Goal: Feedback & Contribution: Contribute content

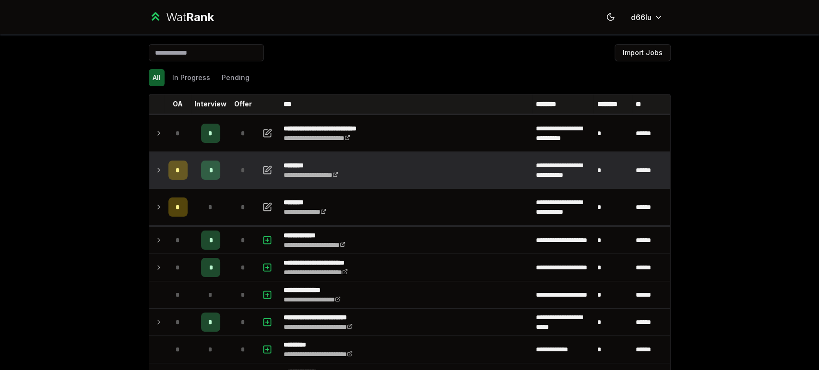
click at [222, 164] on td "*" at bounding box center [210, 170] width 38 height 36
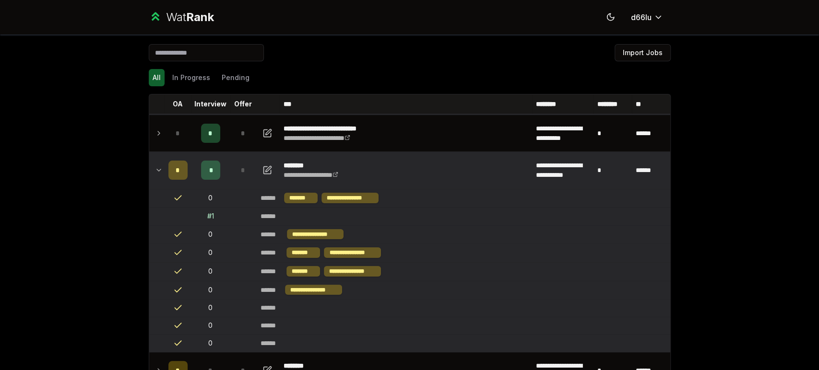
click at [209, 211] on div "# 1" at bounding box center [210, 216] width 7 height 10
click at [265, 160] on td at bounding box center [268, 170] width 23 height 36
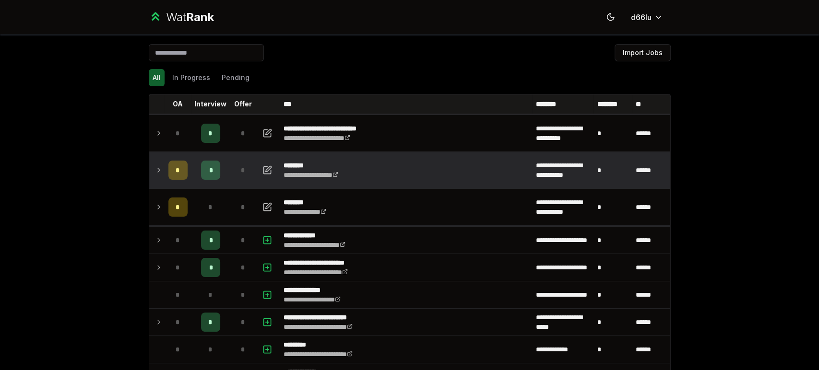
click at [265, 160] on td at bounding box center [268, 170] width 23 height 36
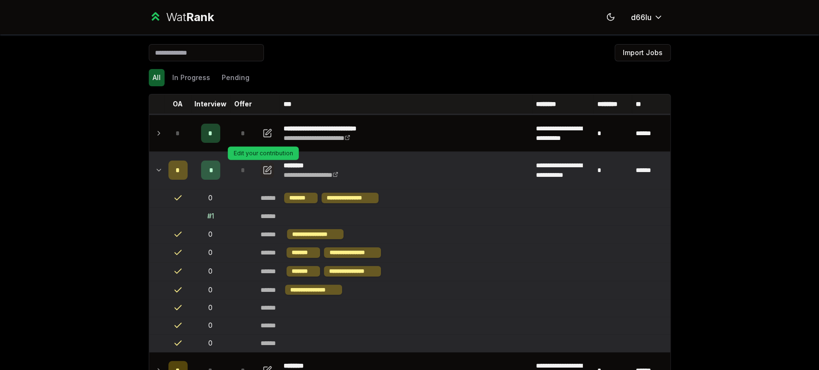
click at [264, 170] on icon "button" at bounding box center [267, 170] width 10 height 12
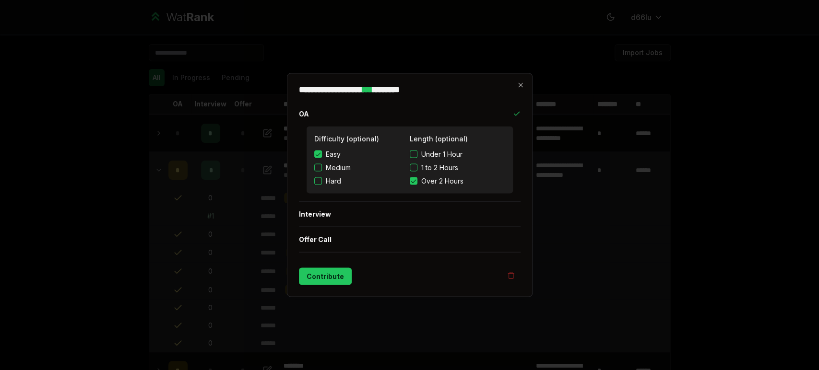
click at [594, 257] on div at bounding box center [409, 185] width 819 height 370
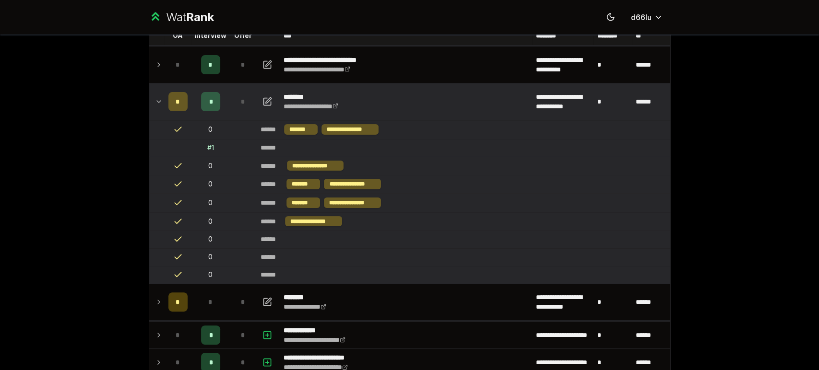
scroll to position [88, 0]
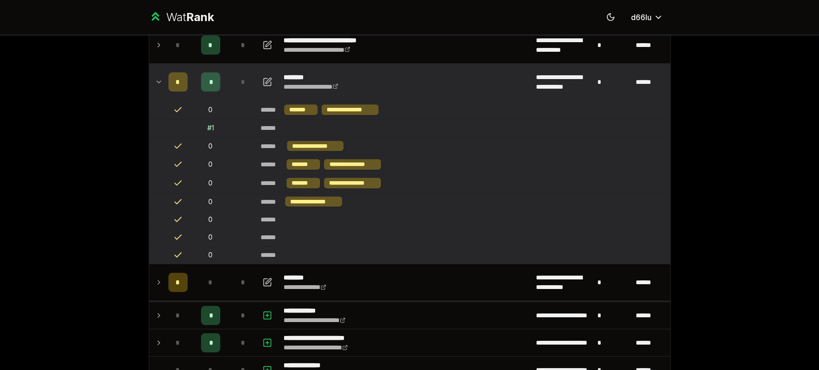
click at [159, 81] on td at bounding box center [156, 82] width 15 height 36
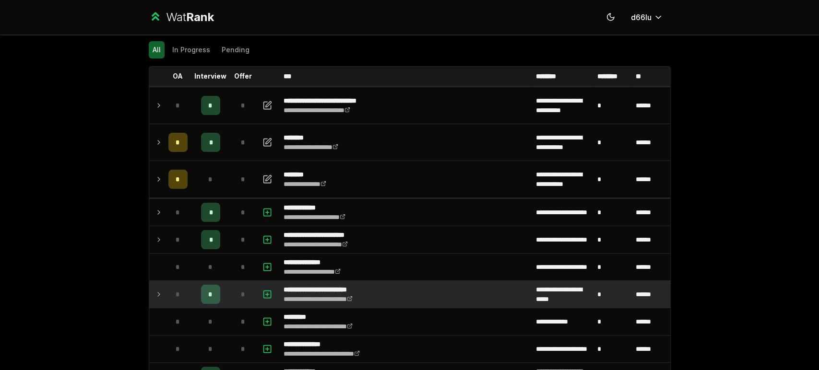
scroll to position [0, 0]
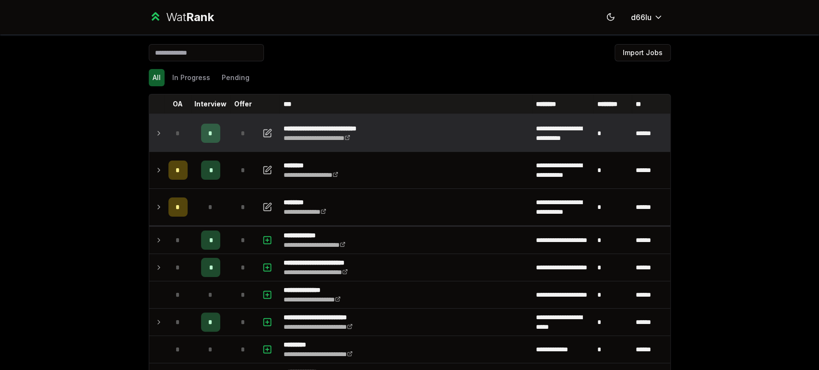
click at [173, 140] on div "*" at bounding box center [177, 133] width 19 height 19
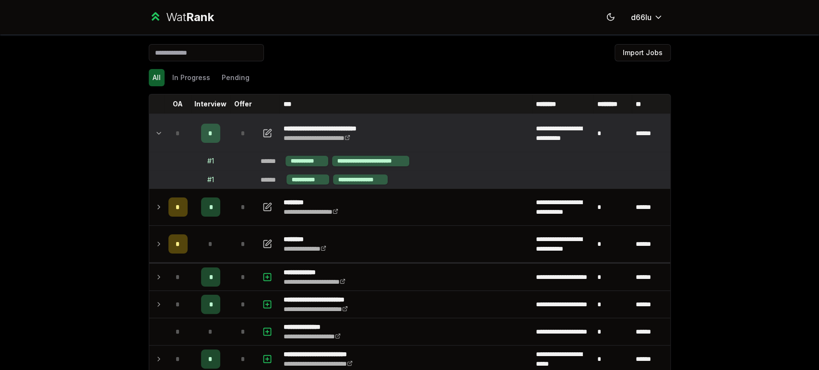
click at [223, 134] on td "*" at bounding box center [210, 133] width 38 height 36
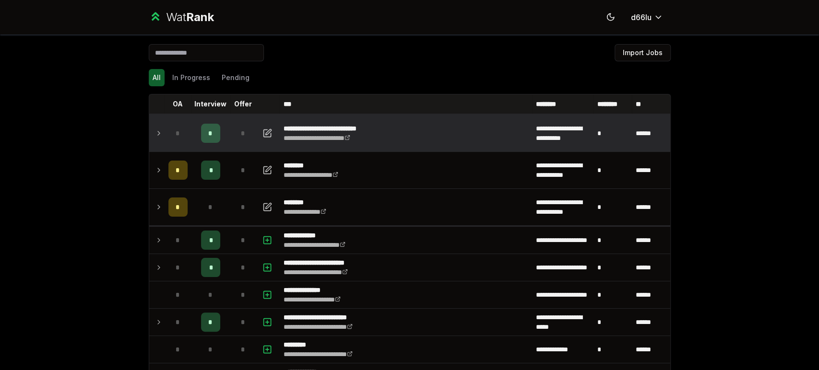
click at [223, 134] on td "*" at bounding box center [210, 133] width 38 height 36
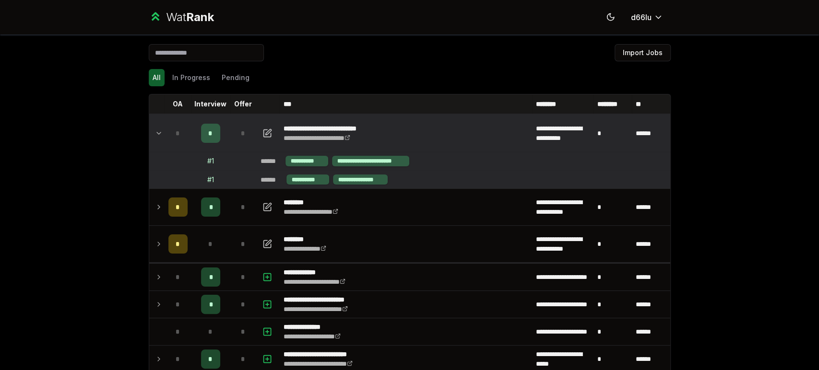
click at [395, 154] on td "**********" at bounding box center [463, 161] width 413 height 18
click at [340, 175] on div "**********" at bounding box center [360, 180] width 55 height 11
click at [207, 137] on div "*" at bounding box center [210, 133] width 19 height 19
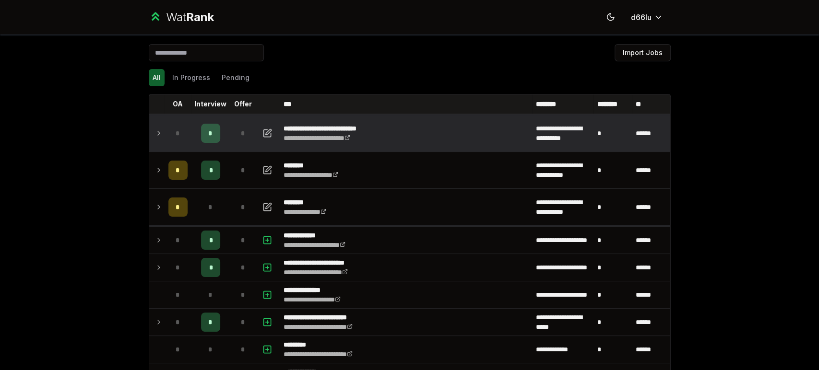
click at [149, 137] on td at bounding box center [156, 133] width 15 height 36
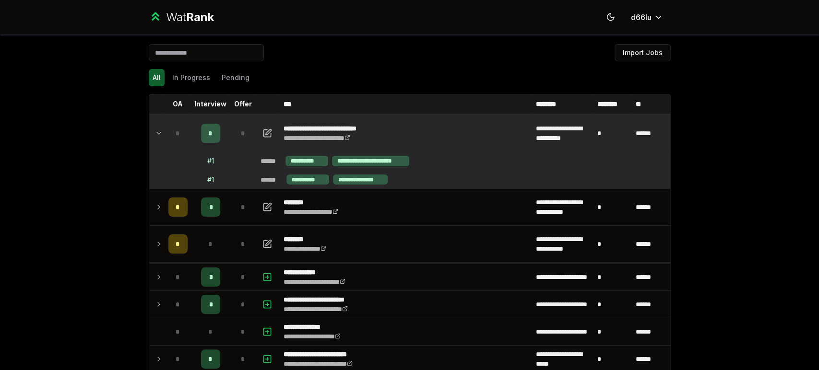
click at [166, 122] on td "*" at bounding box center [177, 133] width 27 height 36
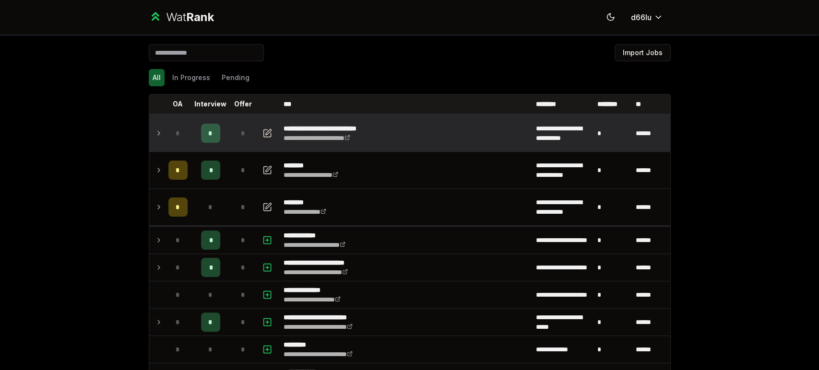
click at [262, 131] on icon "button" at bounding box center [267, 134] width 10 height 12
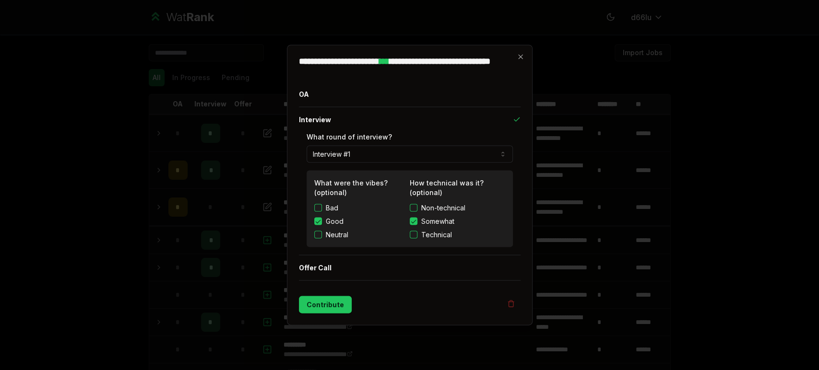
click at [427, 207] on span "Non-technical" at bounding box center [443, 208] width 44 height 10
click at [417, 207] on button "Non-technical" at bounding box center [414, 208] width 8 height 8
click at [322, 303] on button "Contribute" at bounding box center [325, 304] width 53 height 17
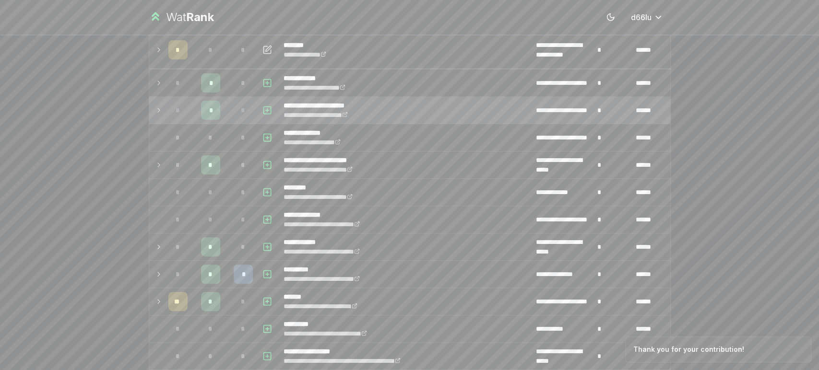
scroll to position [177, 0]
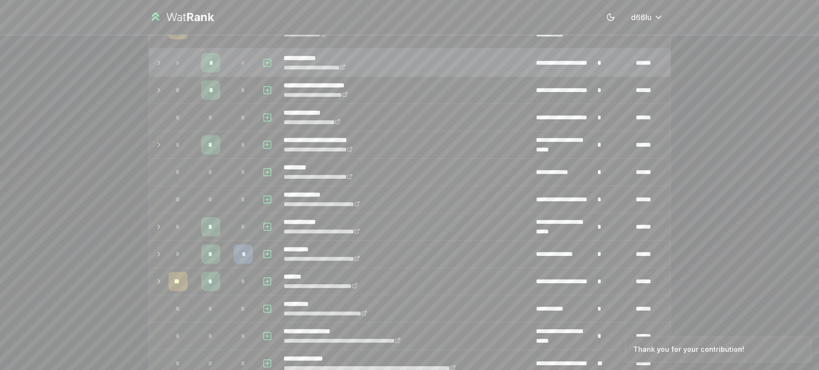
click at [234, 64] on div "*" at bounding box center [243, 62] width 19 height 19
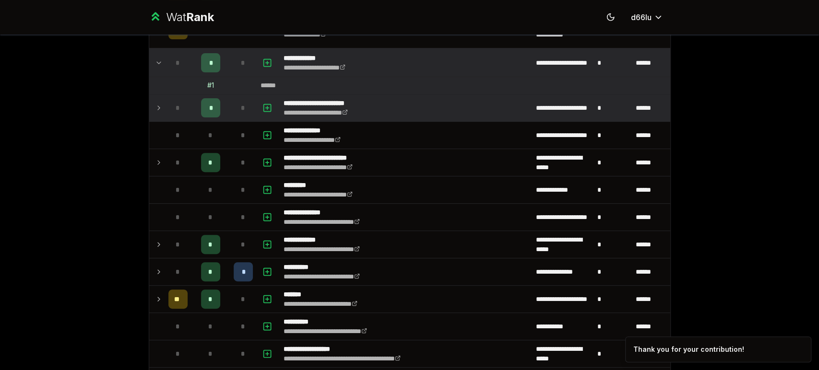
scroll to position [266, 0]
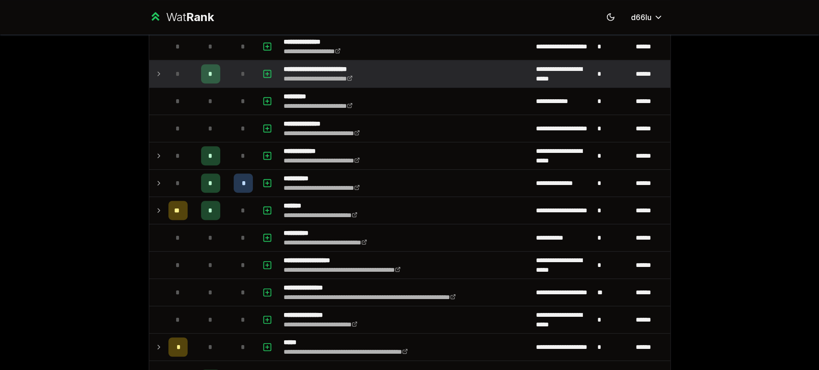
click at [210, 79] on div "*" at bounding box center [210, 73] width 19 height 19
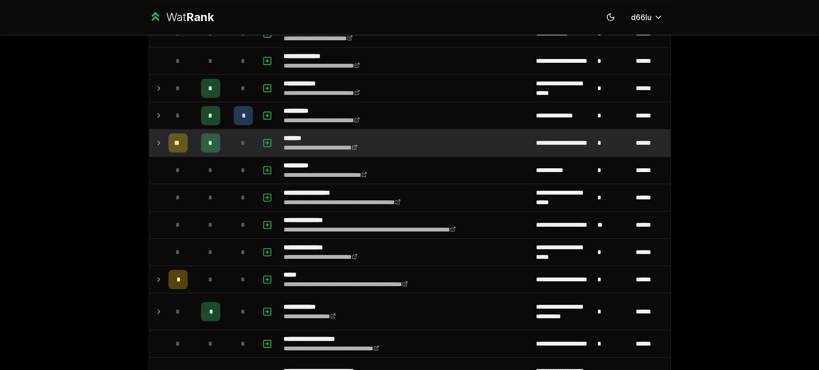
scroll to position [355, 0]
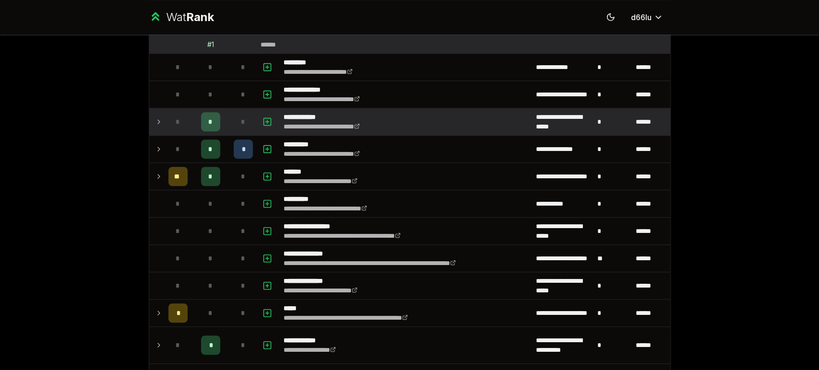
click at [201, 120] on div "*" at bounding box center [210, 121] width 19 height 19
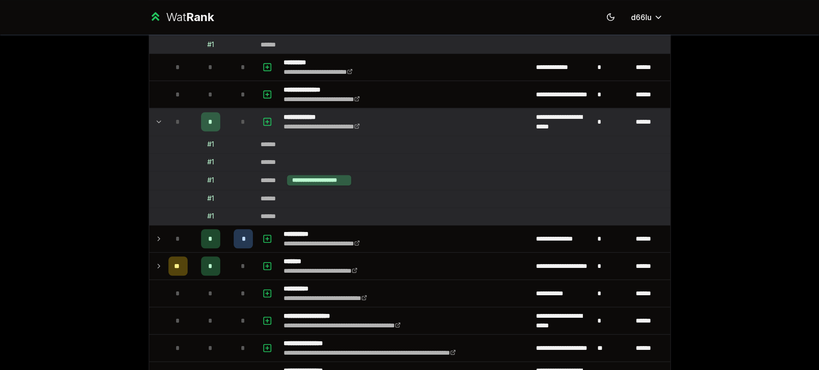
click at [230, 119] on td "*" at bounding box center [243, 121] width 27 height 27
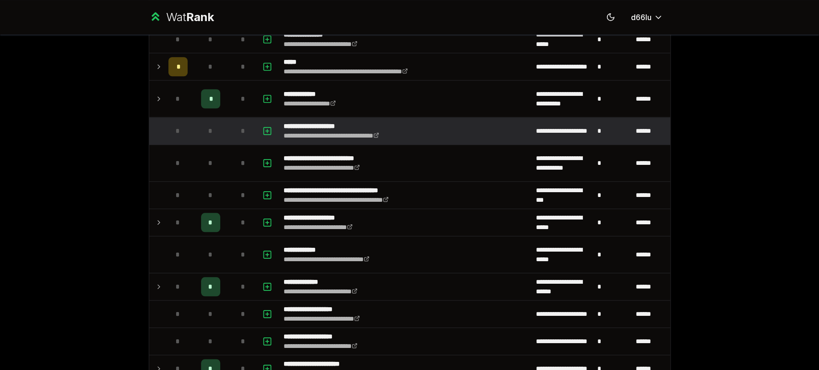
scroll to position [622, 0]
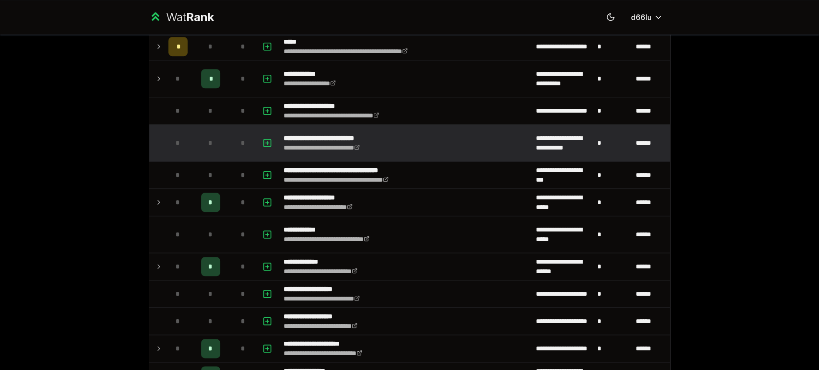
click at [217, 145] on td "*" at bounding box center [210, 143] width 38 height 36
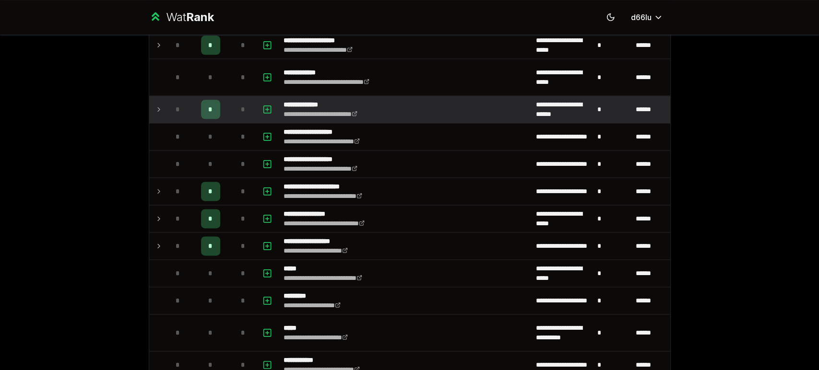
scroll to position [799, 0]
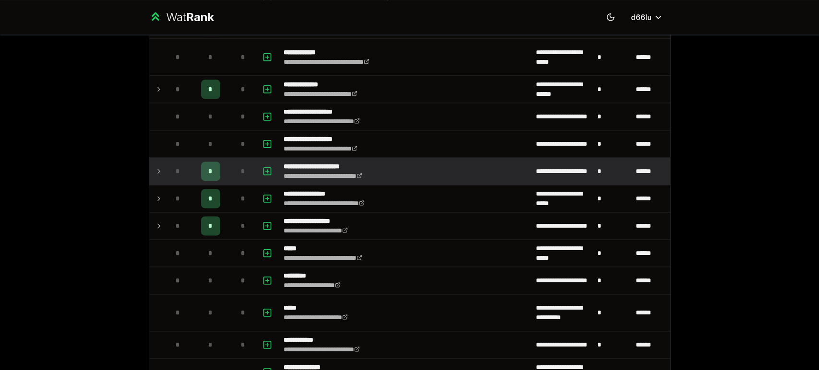
click at [235, 175] on div "*" at bounding box center [243, 171] width 19 height 19
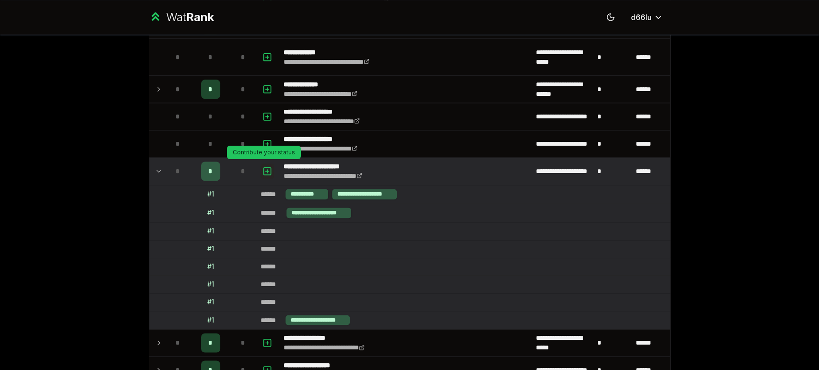
click at [265, 171] on icon "button" at bounding box center [266, 171] width 3 height 0
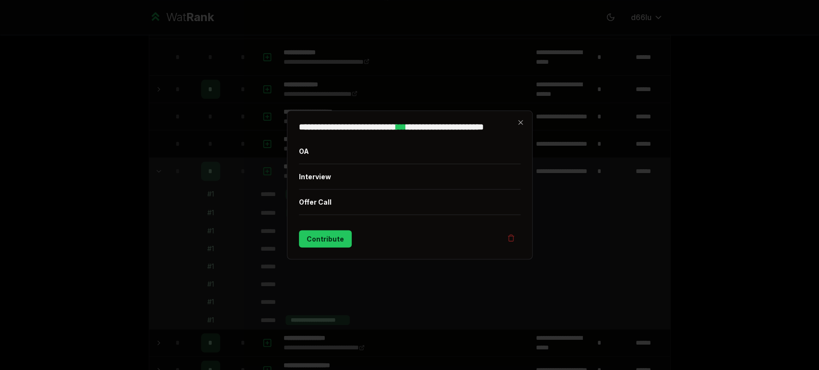
click at [263, 168] on div at bounding box center [409, 185] width 819 height 370
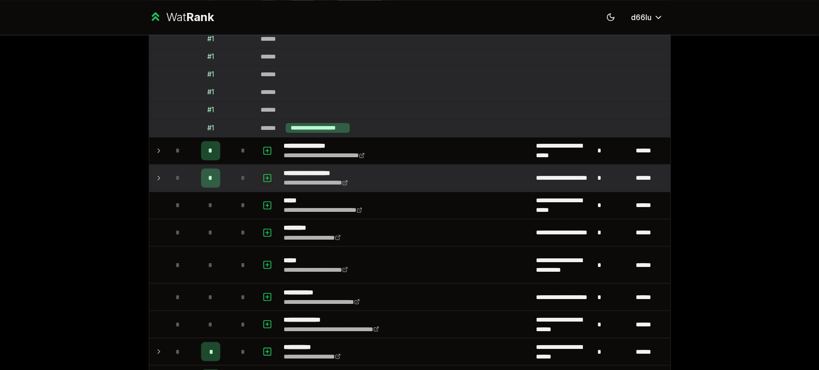
scroll to position [1066, 0]
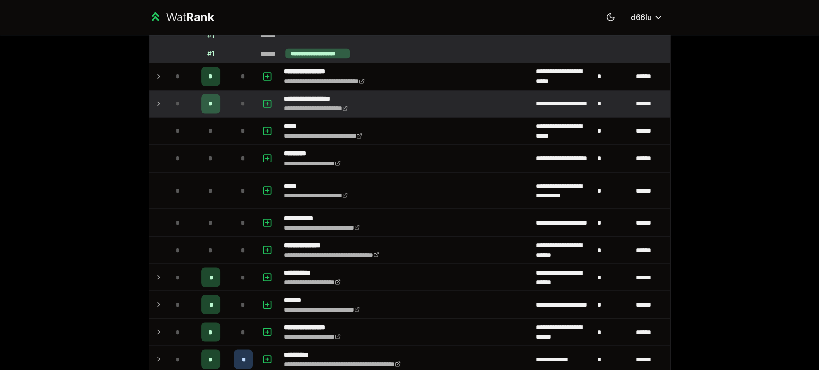
click at [241, 102] on span "*" at bounding box center [243, 104] width 4 height 10
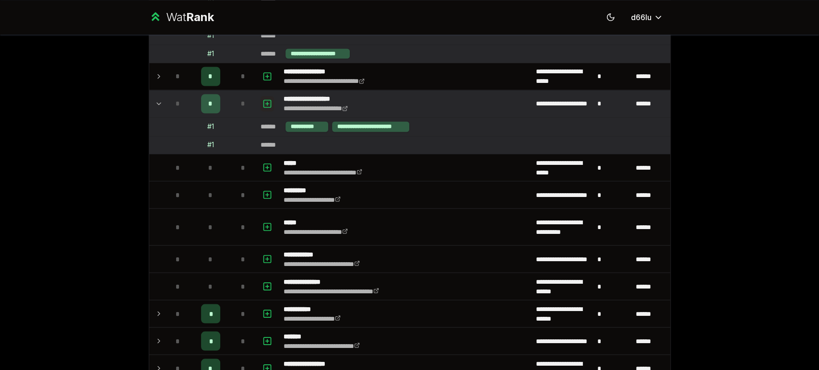
click at [267, 102] on icon "button" at bounding box center [267, 103] width 0 height 3
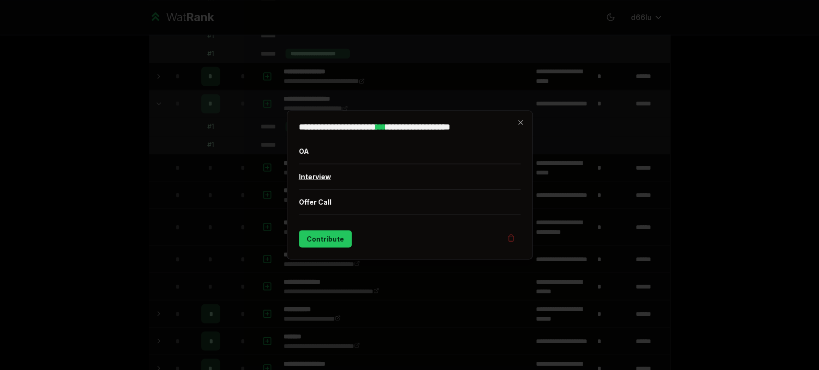
click at [325, 175] on button "Interview" at bounding box center [410, 176] width 222 height 25
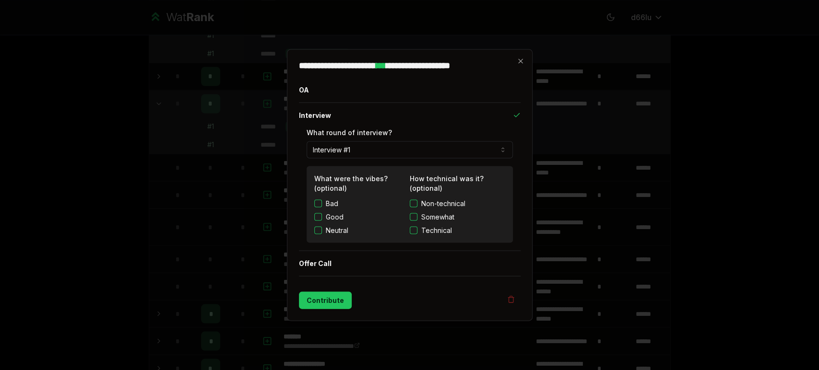
click at [434, 226] on span "Technical" at bounding box center [436, 231] width 31 height 10
click at [417, 227] on button "Technical" at bounding box center [414, 231] width 8 height 8
click at [312, 300] on button "Contribute" at bounding box center [325, 300] width 53 height 17
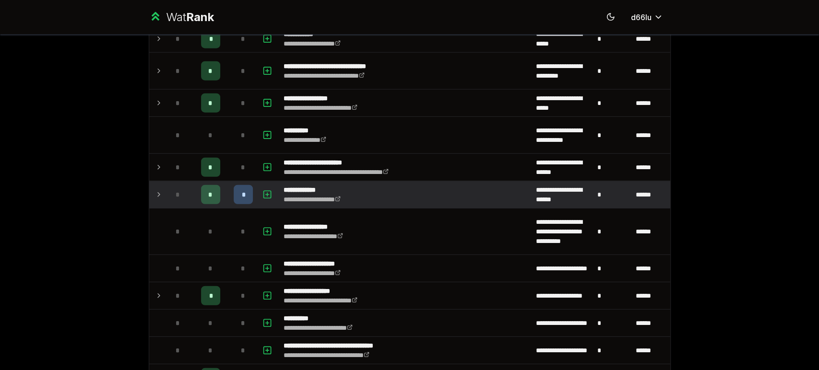
scroll to position [1776, 0]
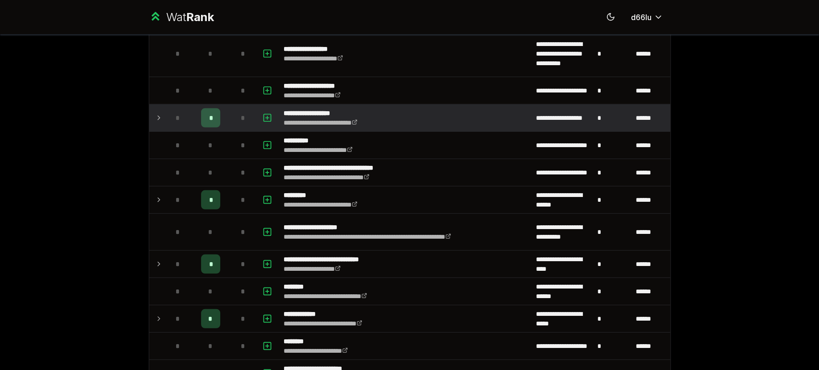
click at [201, 112] on div "*" at bounding box center [210, 117] width 19 height 19
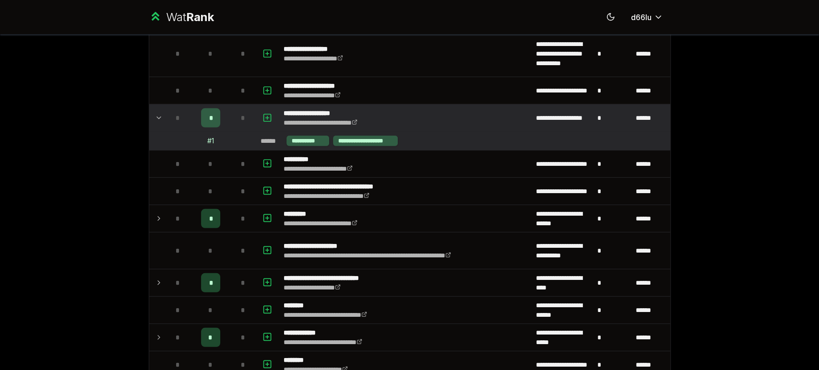
scroll to position [1865, 0]
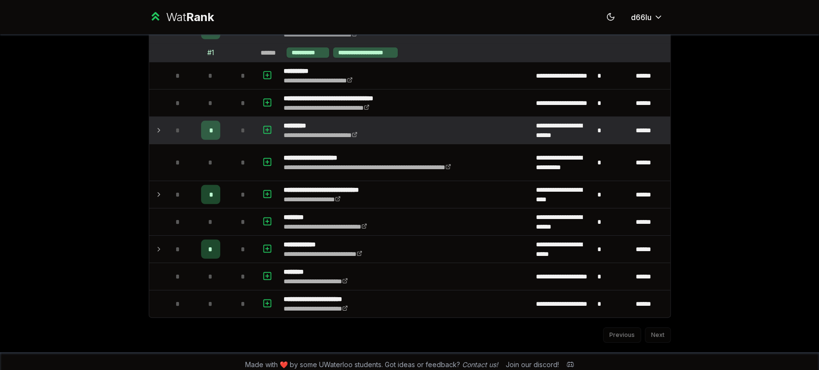
click at [204, 121] on div "*" at bounding box center [210, 130] width 19 height 19
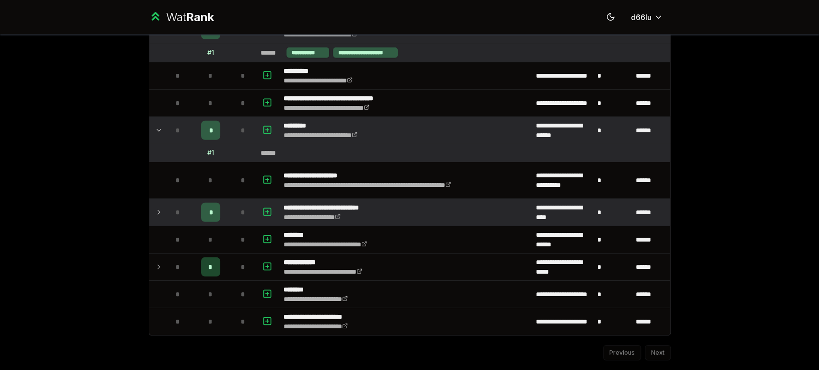
click at [220, 200] on td "*" at bounding box center [210, 212] width 38 height 27
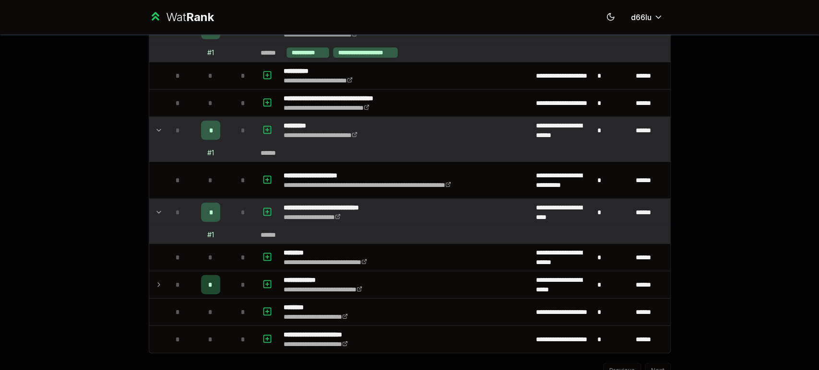
scroll to position [1903, 0]
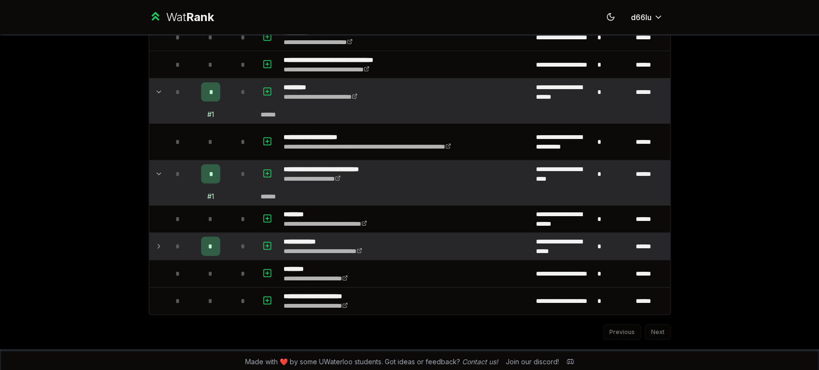
click at [208, 242] on span "*" at bounding box center [210, 247] width 4 height 10
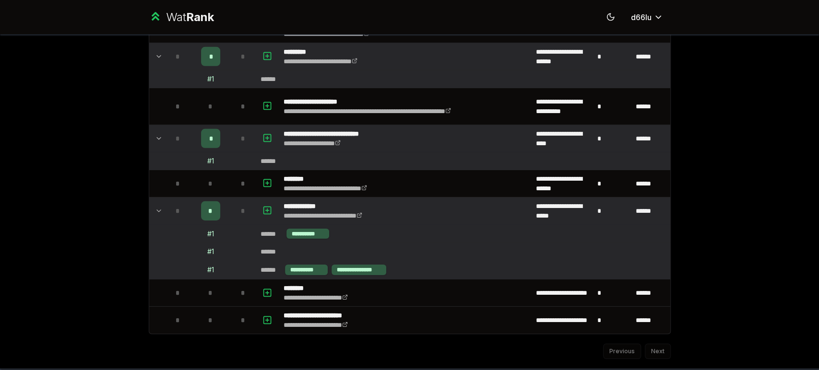
scroll to position [1957, 0]
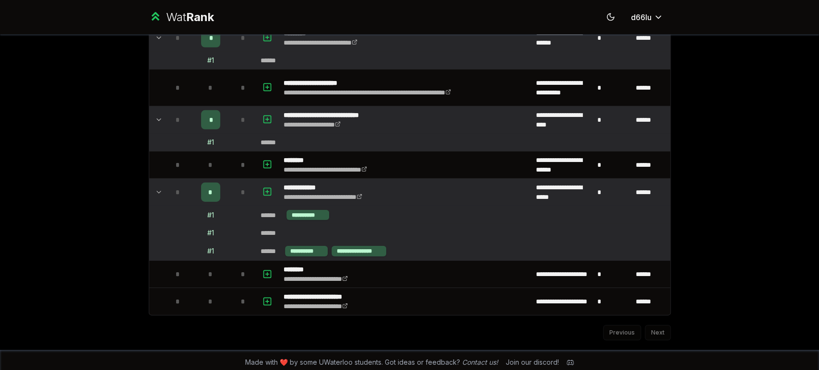
click at [294, 137] on td "******" at bounding box center [463, 142] width 413 height 17
click at [340, 121] on link "**********" at bounding box center [311, 124] width 57 height 7
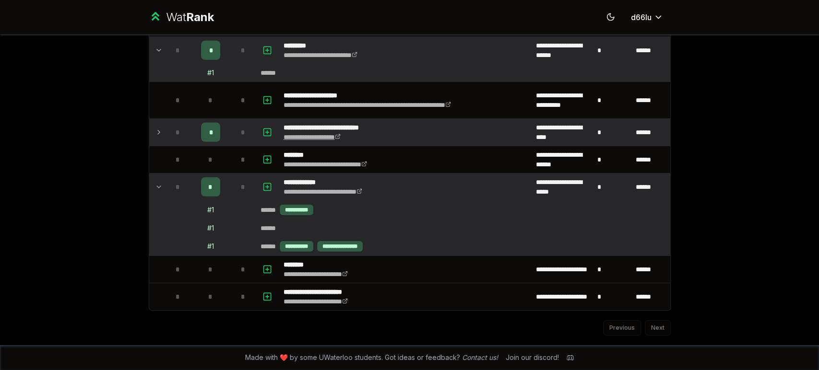
scroll to position [1940, 0]
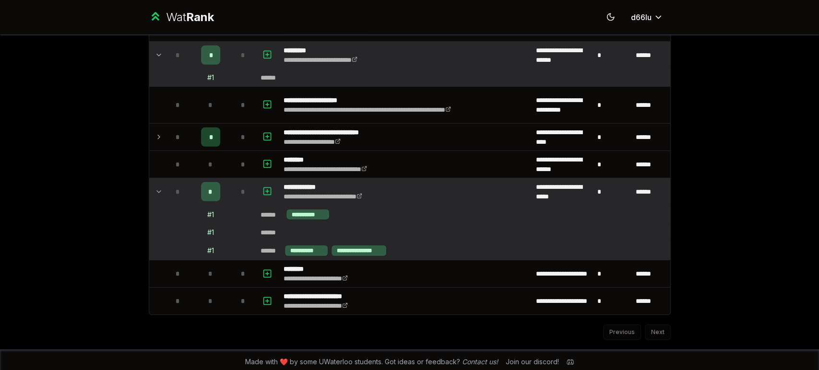
click at [643, 184] on td "******" at bounding box center [651, 191] width 38 height 27
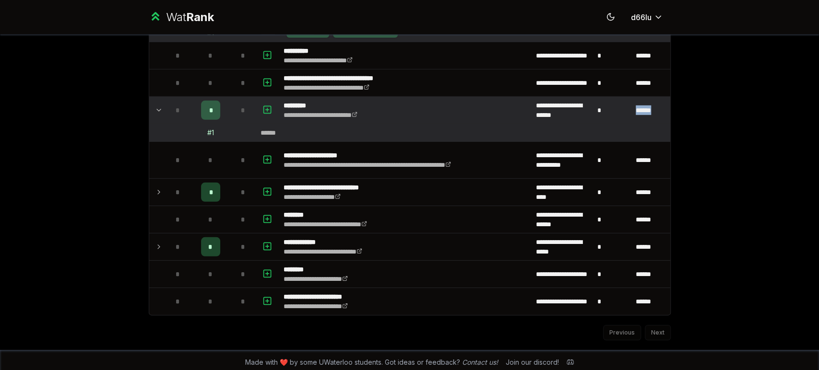
drag, startPoint x: 659, startPoint y: 106, endPoint x: 616, endPoint y: 103, distance: 43.8
click at [616, 103] on tr "**********" at bounding box center [409, 110] width 521 height 27
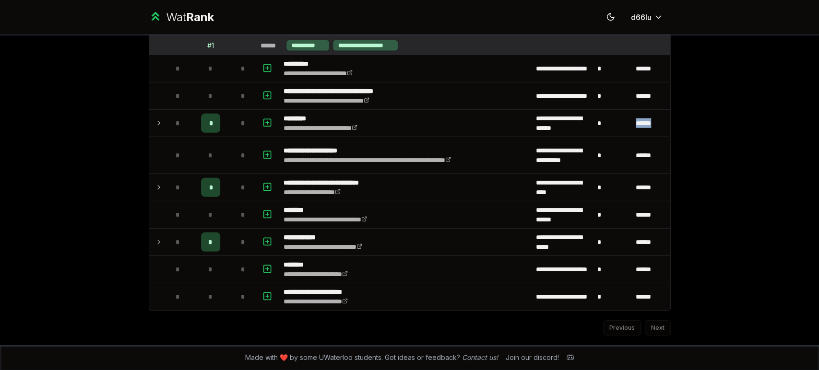
scroll to position [1867, 0]
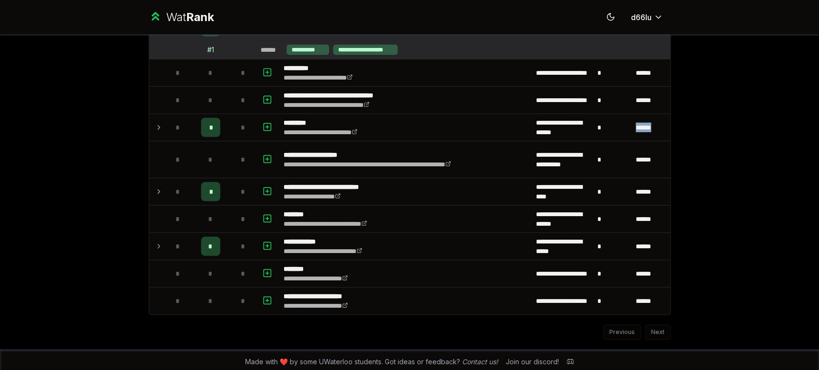
copy tr "******"
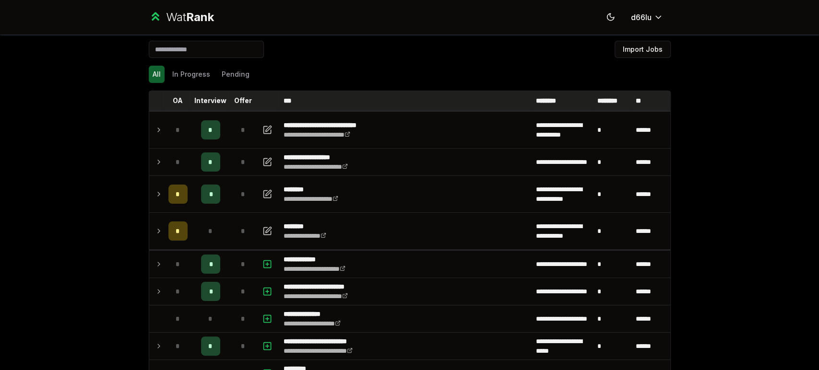
scroll to position [0, 0]
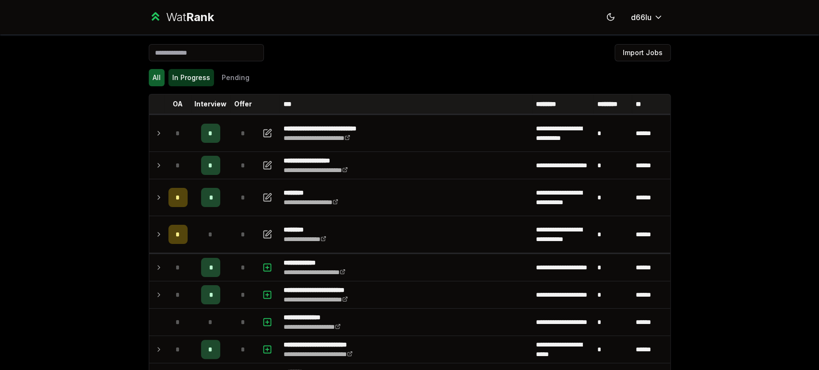
click at [199, 69] on button "In Progress" at bounding box center [191, 77] width 46 height 17
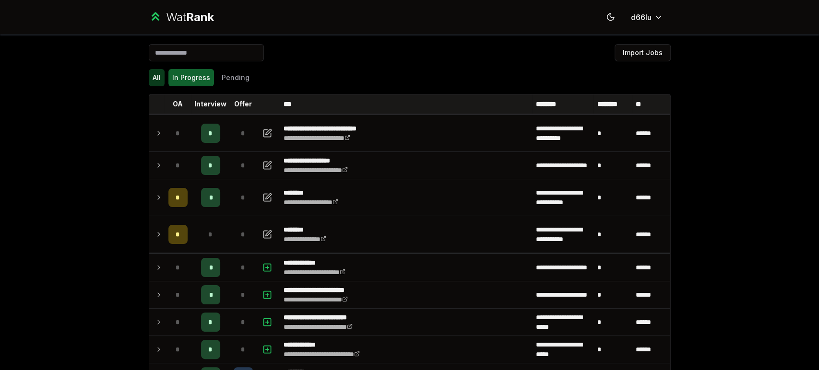
click at [149, 74] on button "All" at bounding box center [157, 77] width 16 height 17
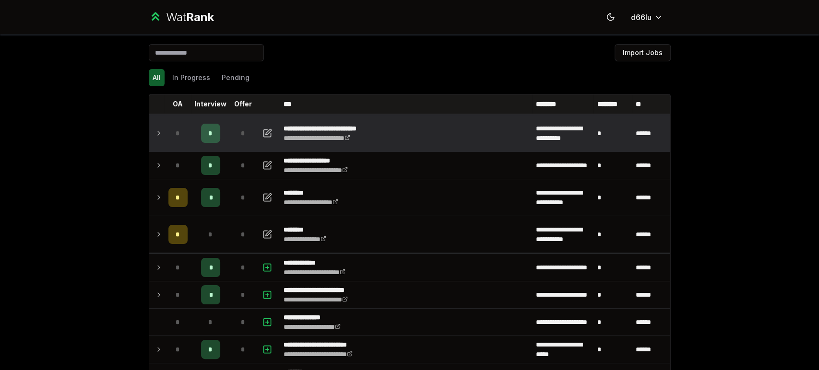
scroll to position [1070, 0]
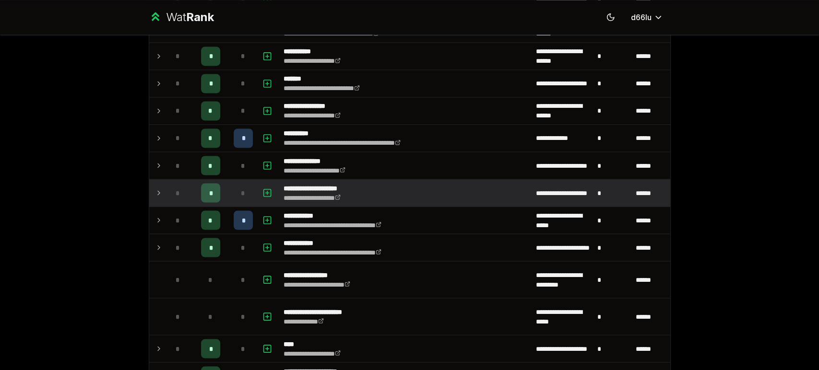
click at [202, 179] on td "*" at bounding box center [210, 192] width 38 height 27
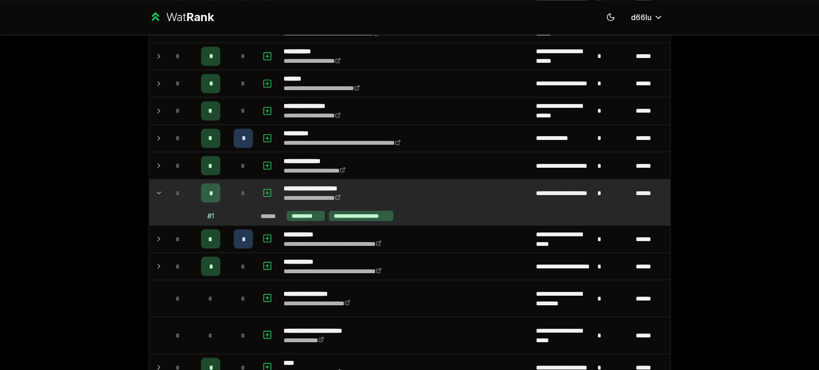
click at [266, 191] on rect "button" at bounding box center [266, 192] width 7 height 7
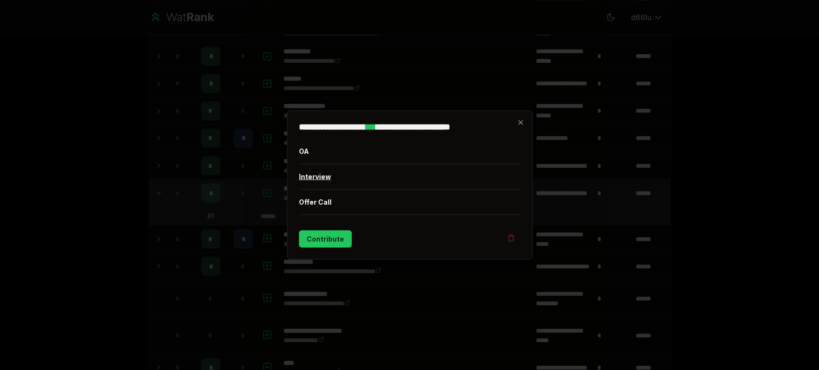
click at [326, 176] on button "Interview" at bounding box center [410, 176] width 222 height 25
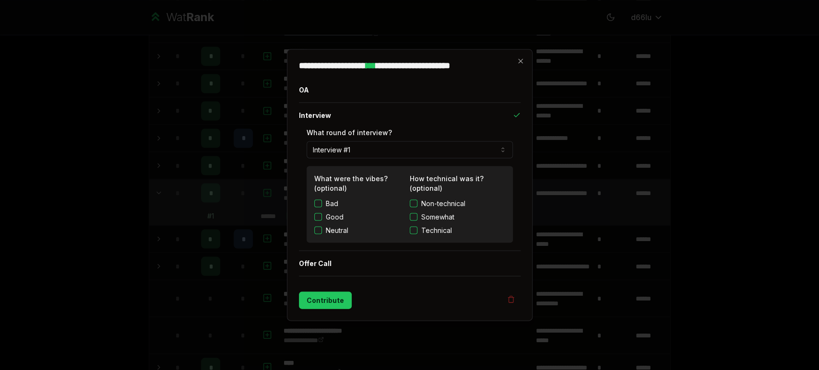
click at [333, 202] on label "Bad" at bounding box center [332, 204] width 12 height 10
click at [322, 202] on button "Bad" at bounding box center [318, 204] width 8 height 8
click at [446, 217] on span "Somewhat" at bounding box center [437, 217] width 33 height 10
click at [417, 217] on button "Somewhat" at bounding box center [414, 217] width 8 height 8
click at [332, 302] on button "Contribute" at bounding box center [325, 300] width 53 height 17
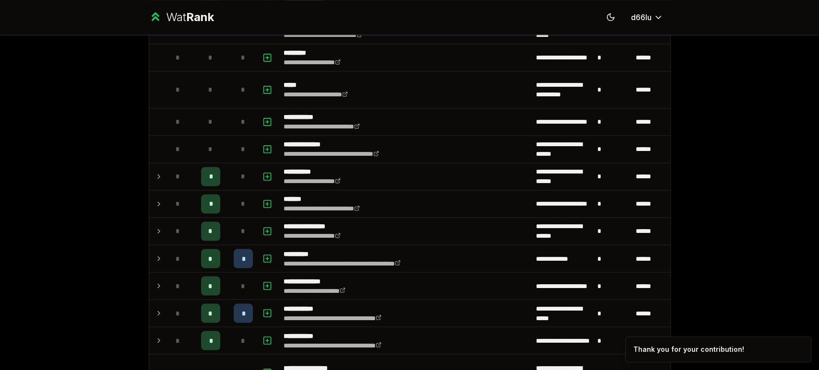
scroll to position [0, 0]
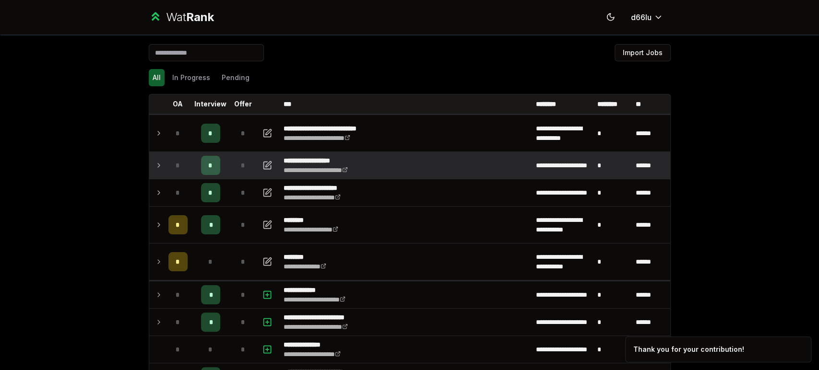
click at [370, 174] on td "**********" at bounding box center [406, 165] width 252 height 27
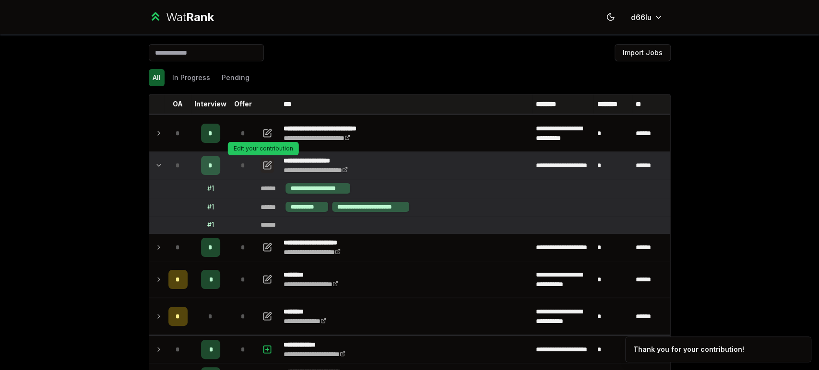
click at [265, 163] on icon "button" at bounding box center [267, 166] width 10 height 12
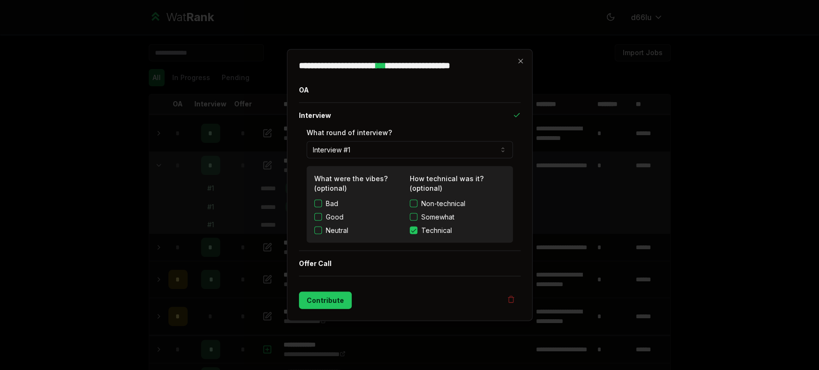
click at [331, 204] on label "Bad" at bounding box center [332, 204] width 12 height 10
click at [322, 204] on button "Bad" at bounding box center [318, 204] width 8 height 8
click at [331, 230] on label "Neutral" at bounding box center [337, 231] width 23 height 10
click at [322, 230] on button "Neutral" at bounding box center [318, 231] width 8 height 8
click at [330, 303] on button "Contribute" at bounding box center [325, 300] width 53 height 17
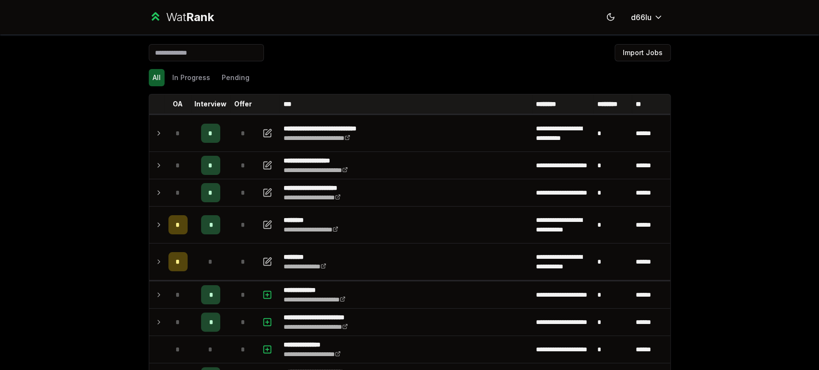
scroll to position [1476, 0]
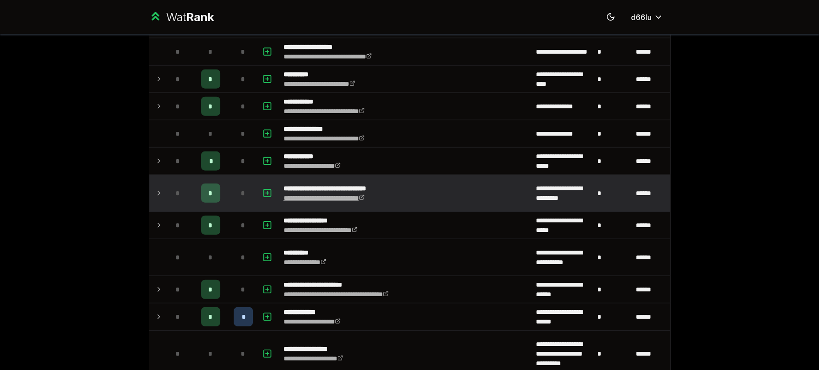
click at [313, 195] on link "**********" at bounding box center [323, 198] width 81 height 7
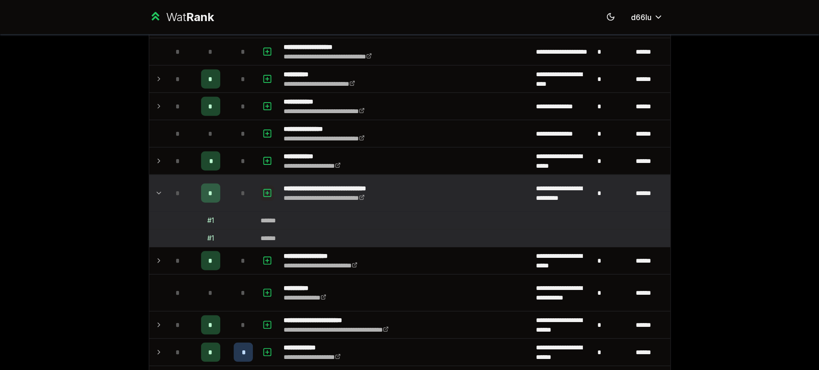
click at [260, 187] on button "button" at bounding box center [266, 193] width 13 height 15
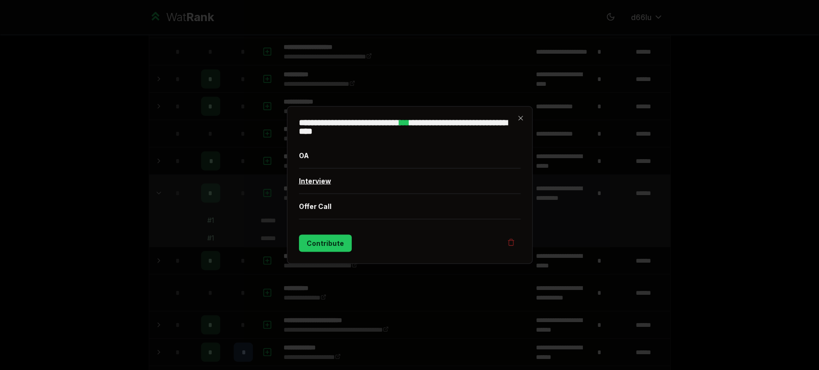
click at [331, 183] on button "Interview" at bounding box center [410, 181] width 222 height 25
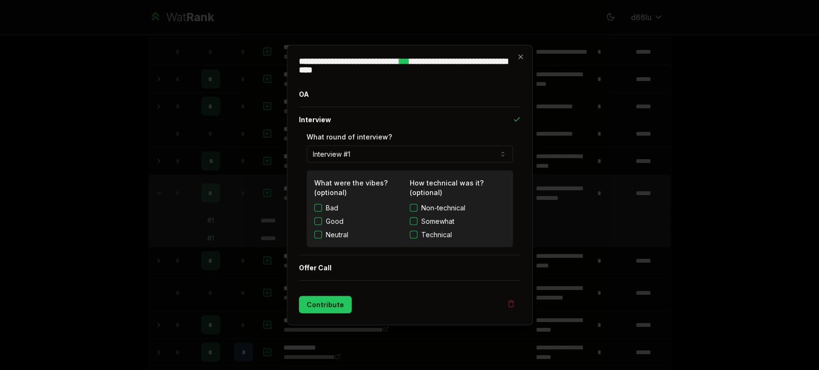
click at [334, 222] on label "Good" at bounding box center [335, 222] width 18 height 10
click at [322, 222] on button "Good" at bounding box center [318, 222] width 8 height 8
click at [327, 233] on label "Neutral" at bounding box center [337, 235] width 23 height 10
click at [322, 233] on button "Neutral" at bounding box center [318, 235] width 8 height 8
click at [450, 230] on span "Technical" at bounding box center [436, 235] width 31 height 10
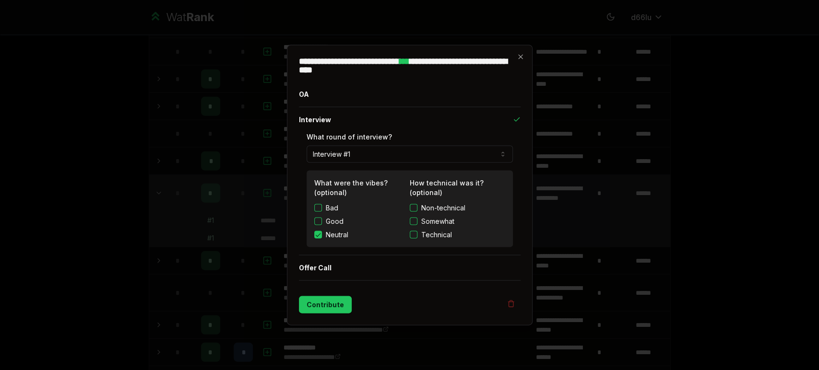
click at [417, 231] on button "Technical" at bounding box center [414, 235] width 8 height 8
click at [455, 206] on span "Non-technical" at bounding box center [443, 208] width 44 height 10
click at [417, 206] on button "Non-technical" at bounding box center [414, 208] width 8 height 8
click at [334, 306] on button "Contribute" at bounding box center [325, 304] width 53 height 17
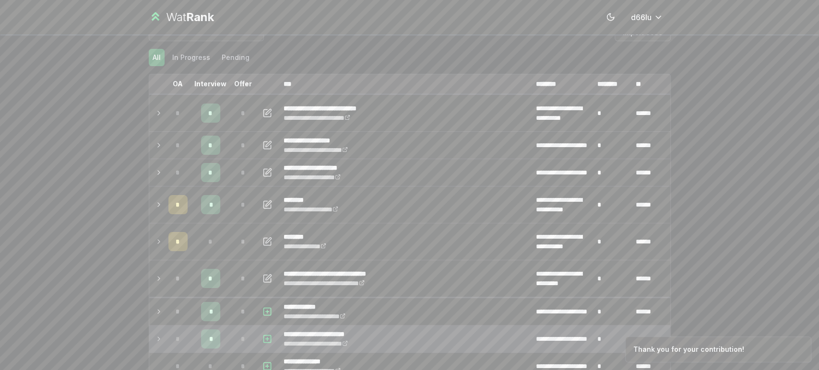
scroll to position [0, 0]
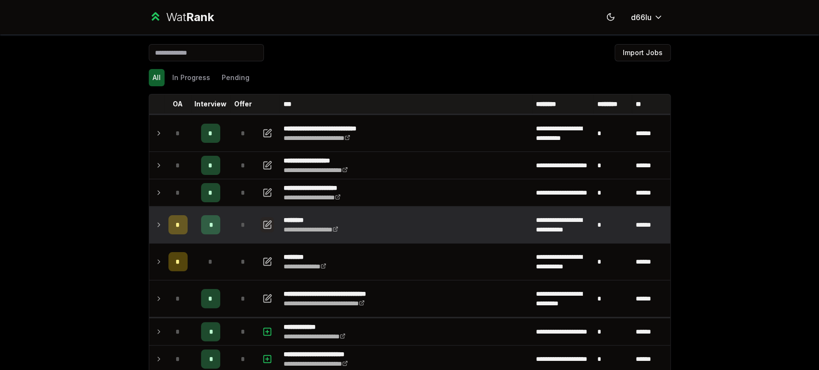
click at [263, 222] on icon "button" at bounding box center [267, 225] width 10 height 12
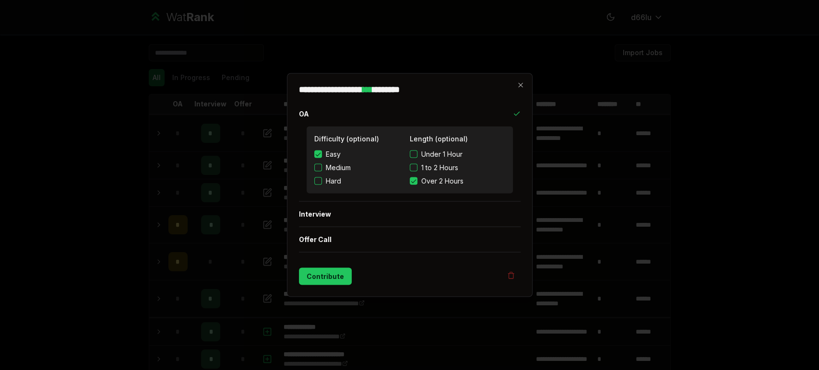
click at [333, 200] on div "Difficulty (optional) Easy Medium Hard Length (optional) Under 1 Hour 1 to 2 Ho…" at bounding box center [410, 164] width 222 height 75
click at [220, 235] on div at bounding box center [409, 185] width 819 height 370
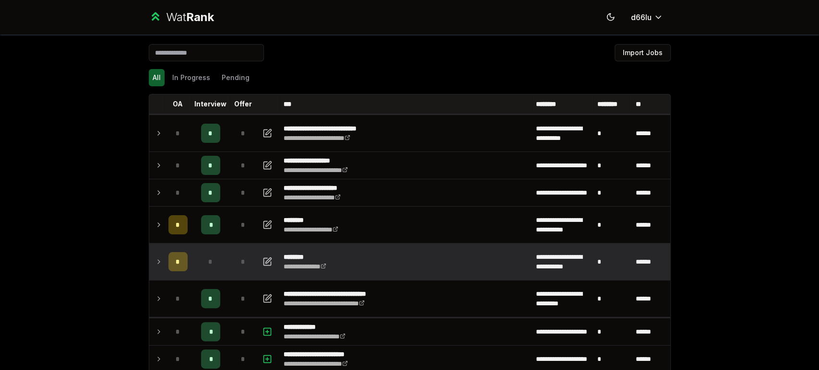
click at [230, 260] on td "*" at bounding box center [243, 262] width 27 height 36
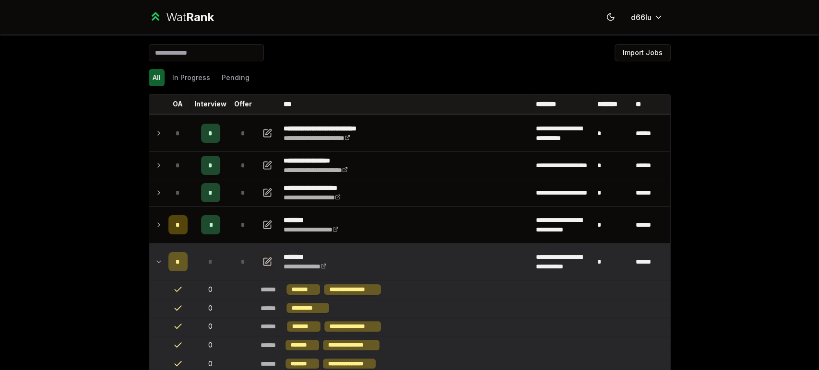
click at [261, 255] on button "button" at bounding box center [266, 261] width 13 height 15
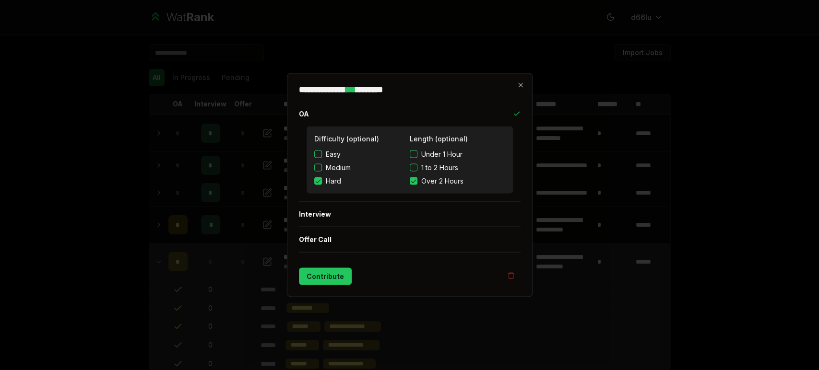
click at [261, 255] on div at bounding box center [409, 185] width 819 height 370
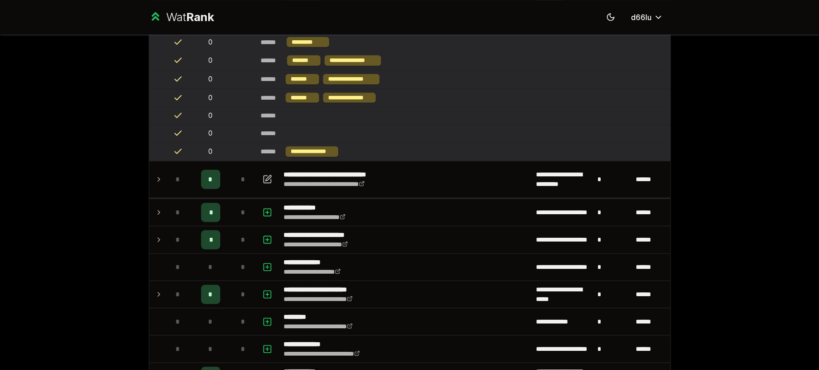
scroll to position [88, 0]
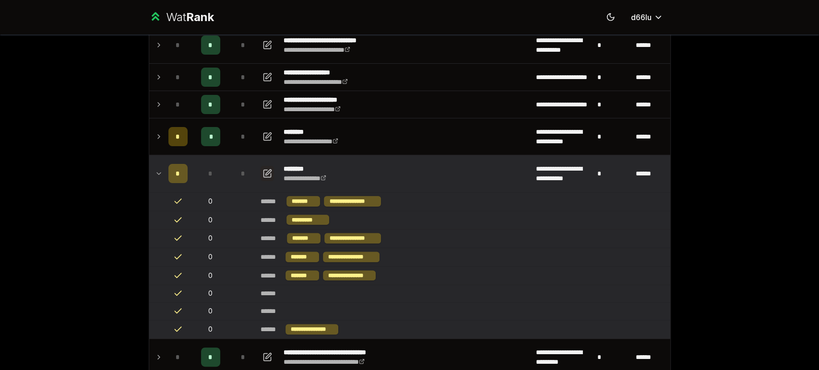
click at [262, 166] on button "button" at bounding box center [266, 173] width 13 height 15
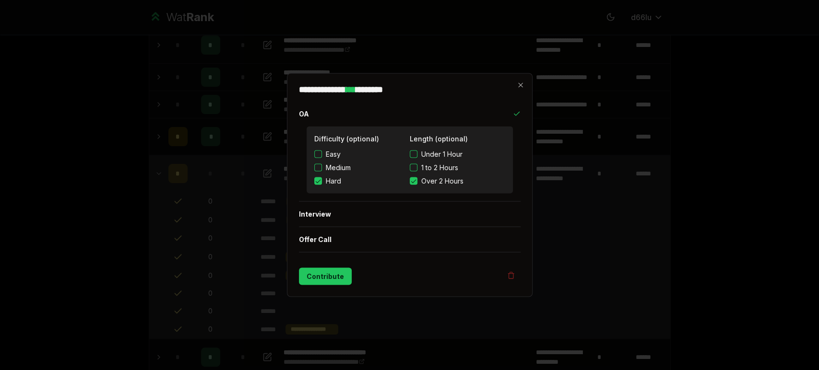
click at [225, 164] on div at bounding box center [409, 185] width 819 height 370
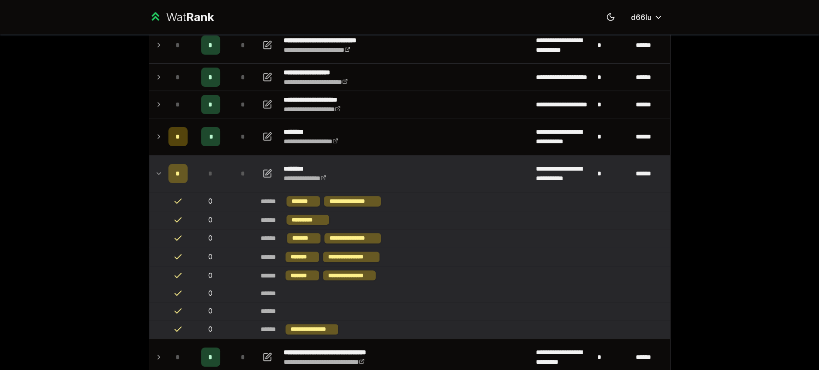
click at [210, 167] on div "*" at bounding box center [210, 173] width 19 height 19
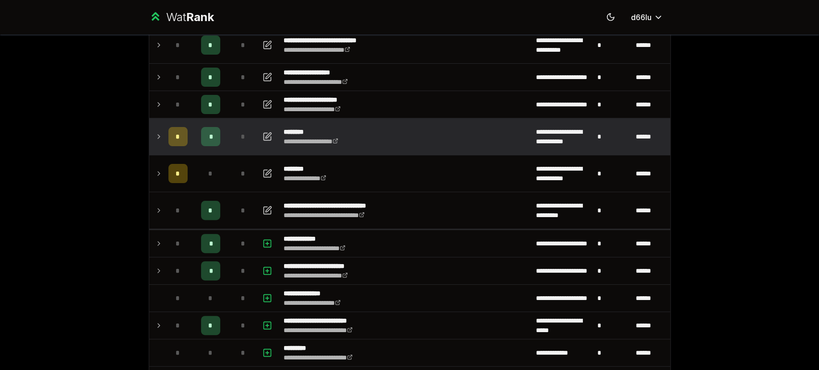
click at [211, 123] on td "*" at bounding box center [210, 136] width 38 height 36
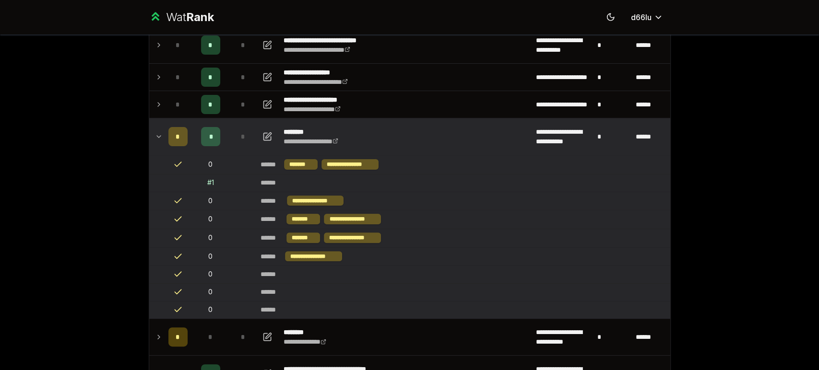
click at [234, 136] on div "*" at bounding box center [243, 136] width 19 height 19
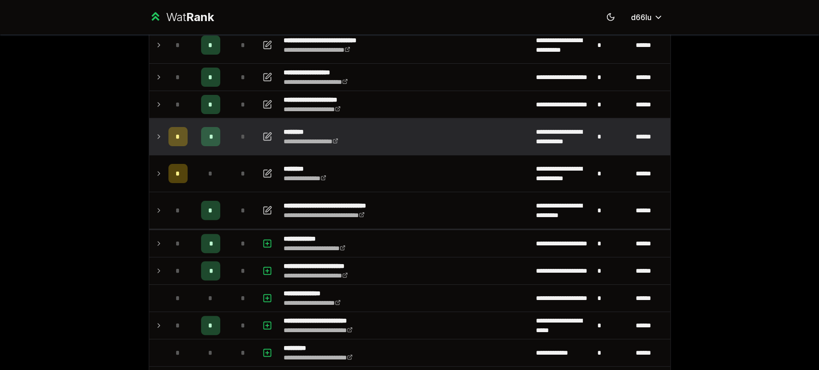
scroll to position [0, 0]
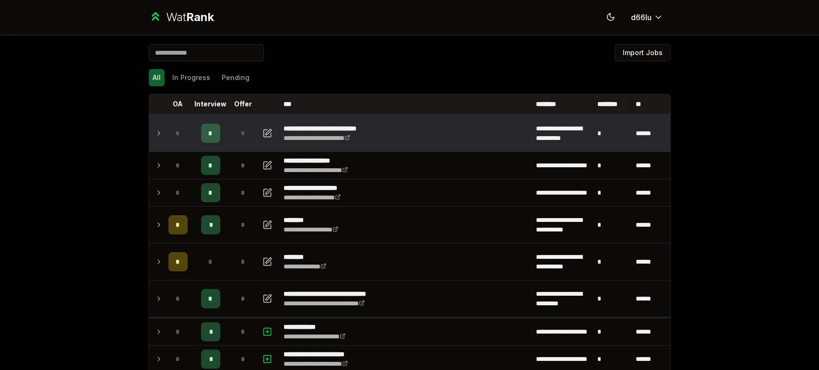
click at [230, 143] on td "*" at bounding box center [243, 133] width 27 height 36
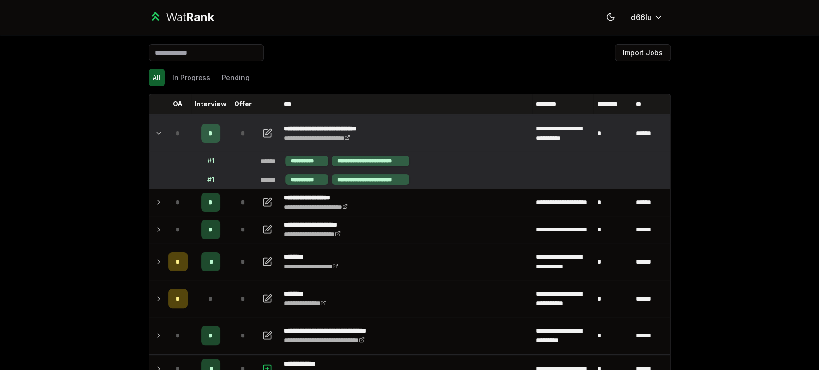
click at [241, 129] on span "*" at bounding box center [243, 134] width 4 height 10
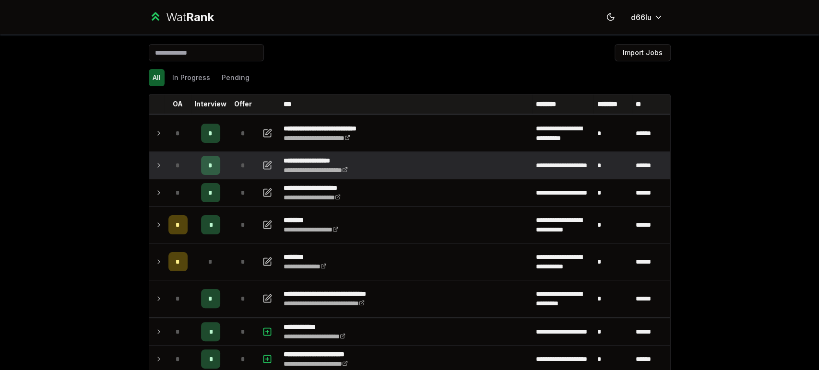
click at [230, 166] on td "*" at bounding box center [243, 165] width 27 height 27
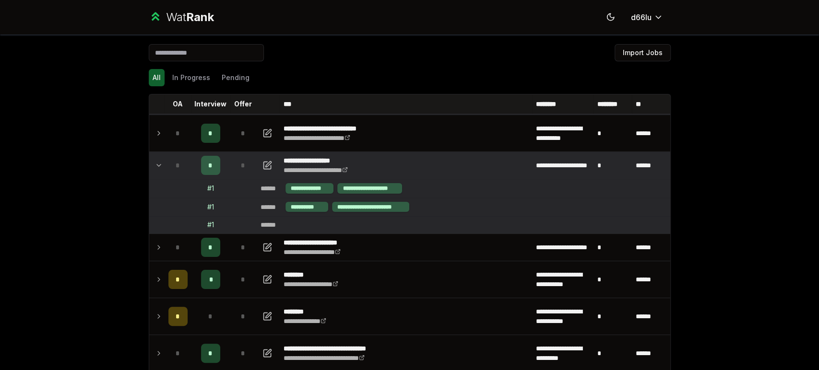
click at [230, 166] on td "*" at bounding box center [243, 165] width 27 height 27
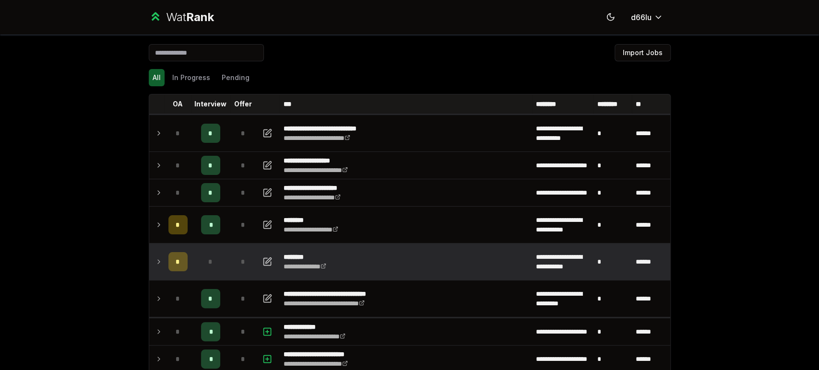
click at [236, 268] on div "*" at bounding box center [243, 261] width 19 height 19
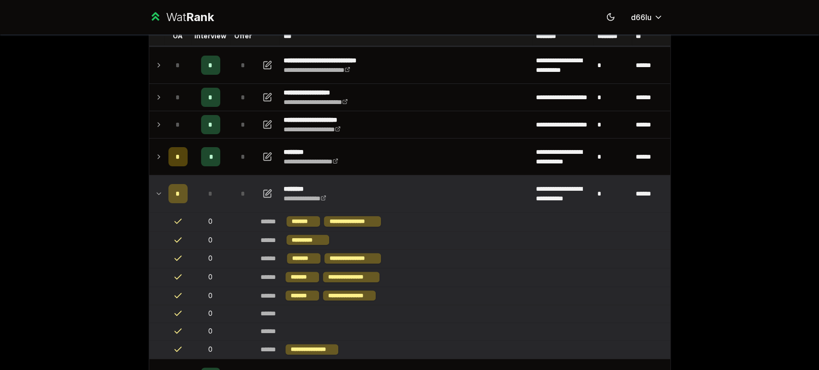
scroll to position [88, 0]
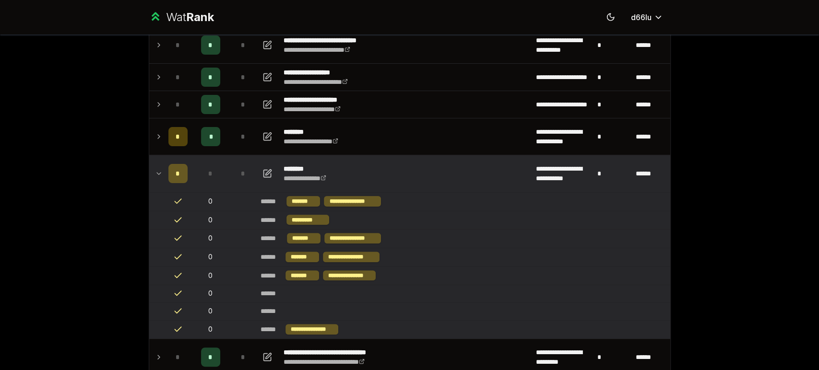
click at [246, 164] on div "*" at bounding box center [243, 173] width 19 height 19
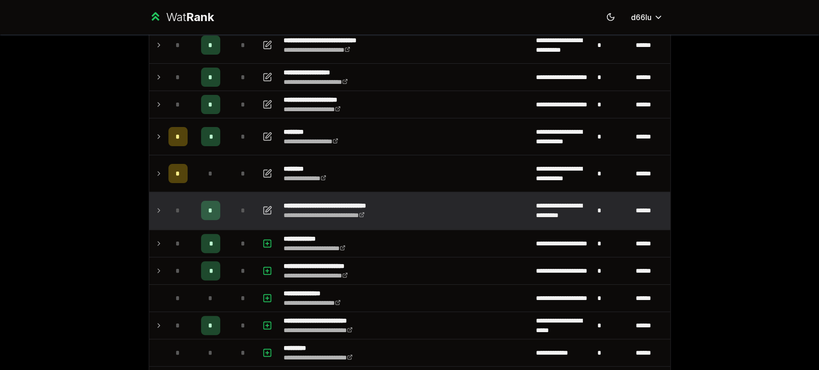
click at [234, 204] on div "*" at bounding box center [243, 210] width 19 height 19
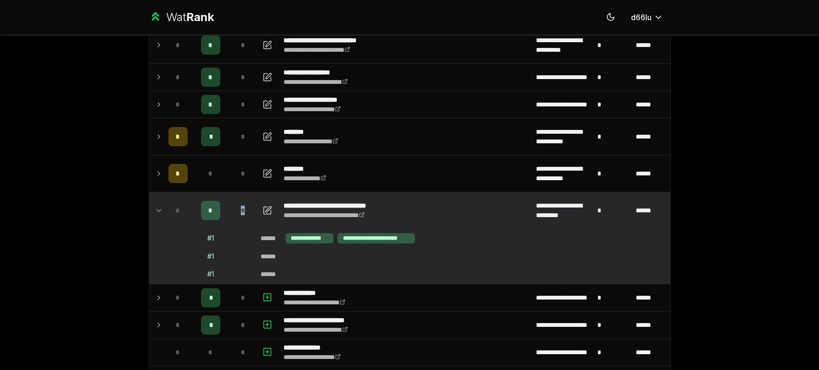
click at [234, 204] on div "*" at bounding box center [243, 210] width 19 height 19
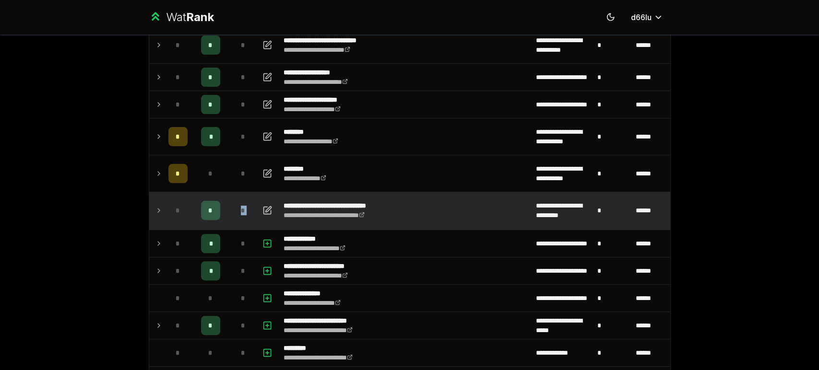
click at [234, 204] on div "*" at bounding box center [243, 210] width 19 height 19
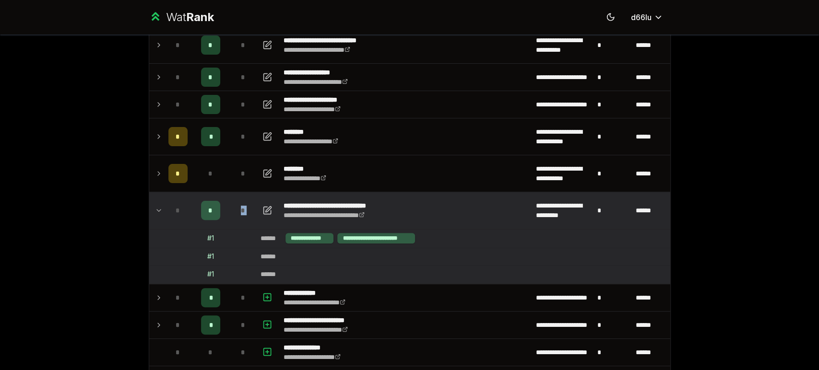
click at [234, 204] on div "*" at bounding box center [243, 210] width 19 height 19
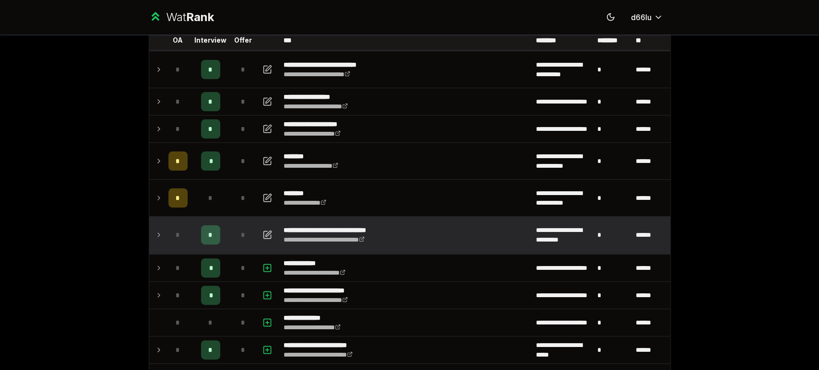
scroll to position [0, 0]
